Goal: Register for event/course

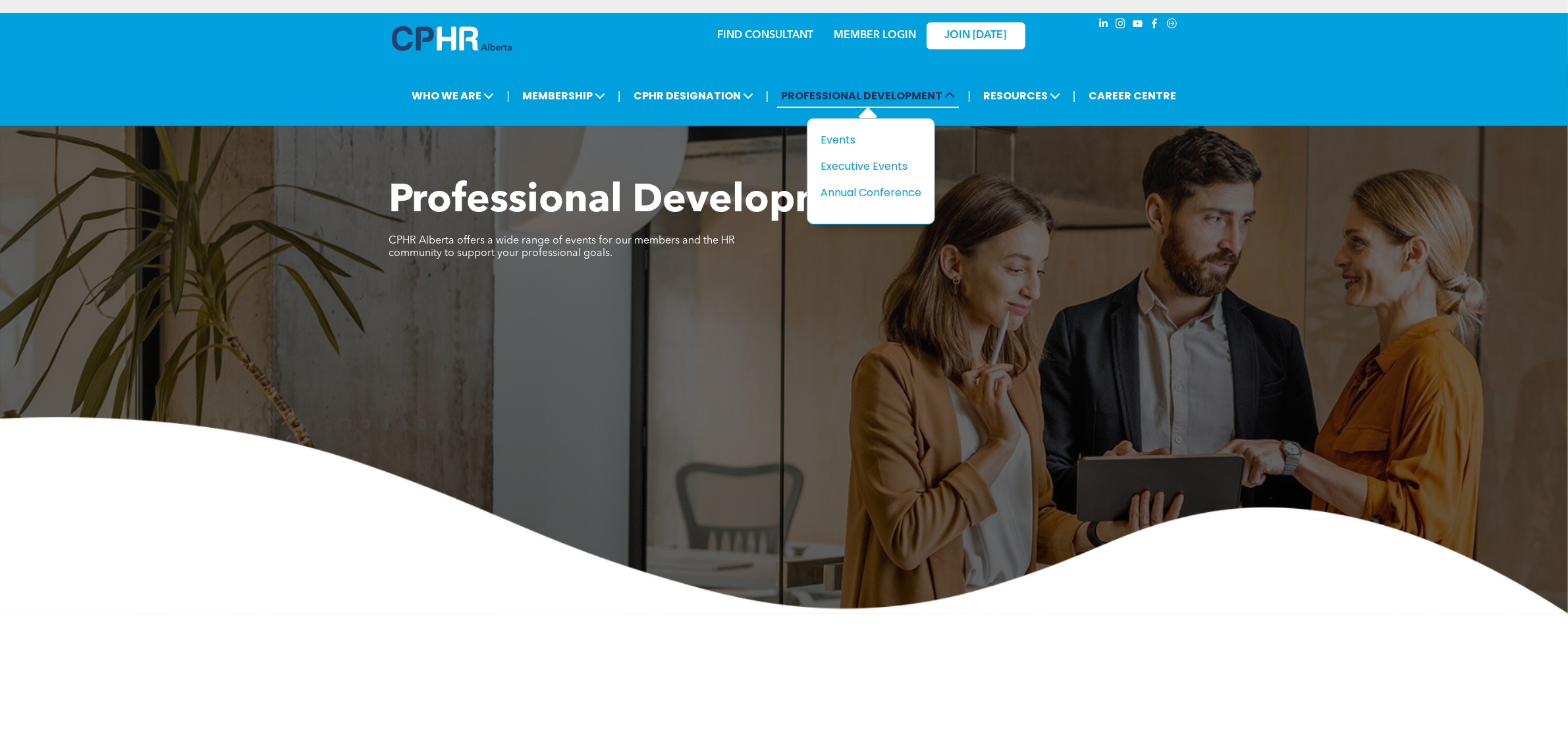
drag, startPoint x: 901, startPoint y: 80, endPoint x: 903, endPoint y: 88, distance: 8.2
click at [901, 80] on li "PROFESSIONAL DEVELOPMENT Title Events Executive Events Annual Conference" at bounding box center [867, 95] width 188 height 31
click at [904, 90] on span "PROFESSIONAL DEVELOPMENT" at bounding box center [867, 96] width 182 height 24
click at [861, 132] on div "Events" at bounding box center [866, 140] width 91 height 17
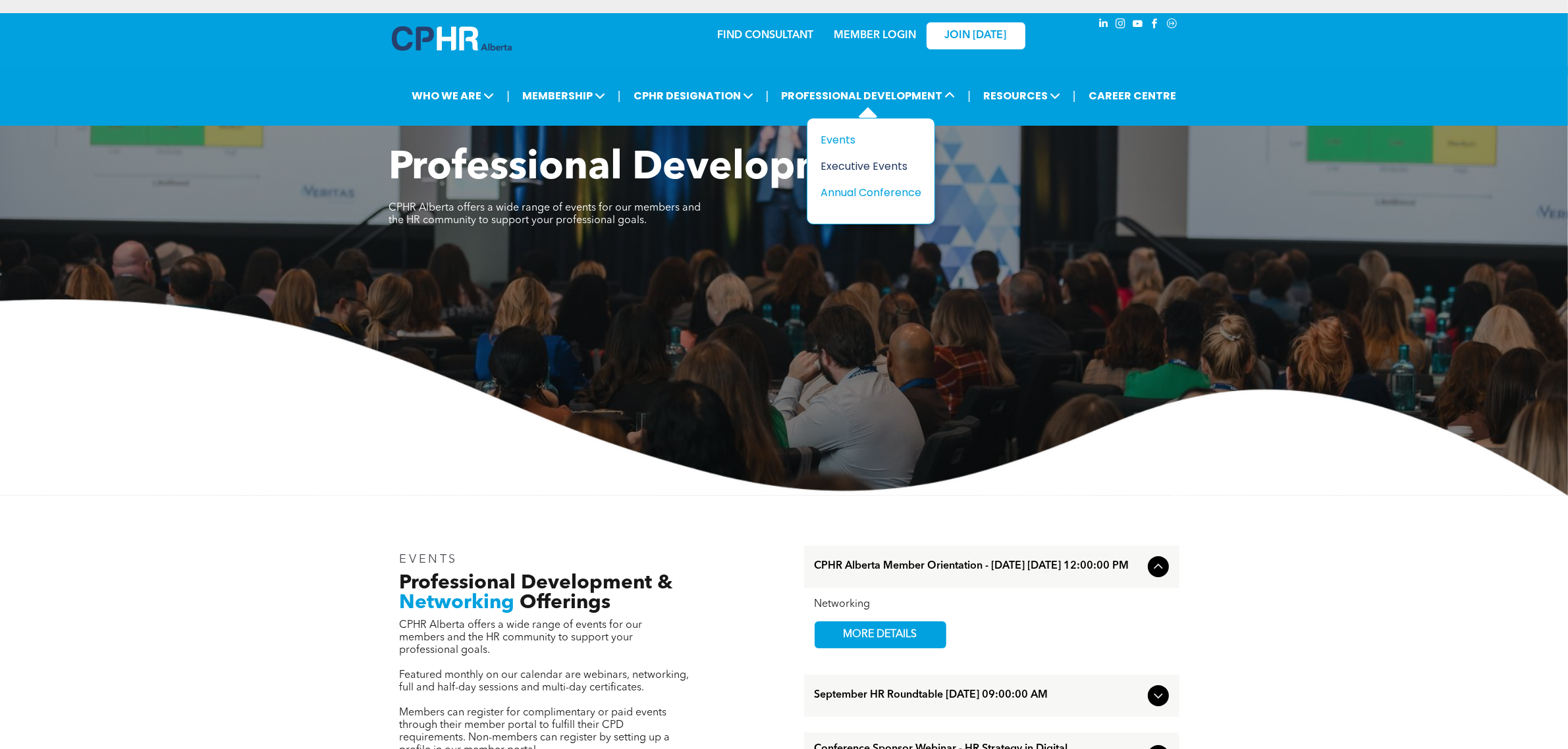
drag, startPoint x: 893, startPoint y: 186, endPoint x: 863, endPoint y: 163, distance: 37.8
click at [893, 186] on div "Annual Conference" at bounding box center [866, 193] width 91 height 17
